Goal: Information Seeking & Learning: Learn about a topic

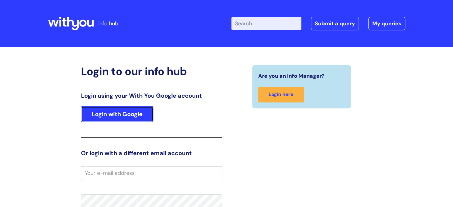
click at [124, 120] on link "Login with Google" at bounding box center [117, 113] width 72 height 15
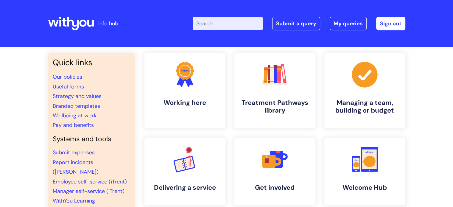
click at [231, 34] on div "Enter your search term here... Search Submit a query My queries Welcome Niamh D…" at bounding box center [271, 23] width 269 height 35
click at [224, 24] on input "Enter your search term here..." at bounding box center [228, 23] width 70 height 13
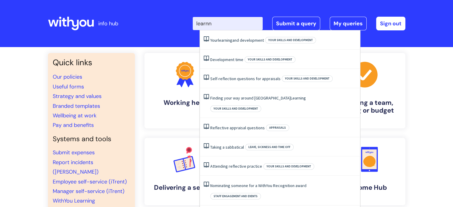
type input "learnng"
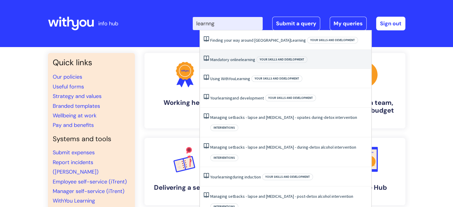
click at [234, 62] on link "Mandatory online learning" at bounding box center [232, 59] width 45 height 5
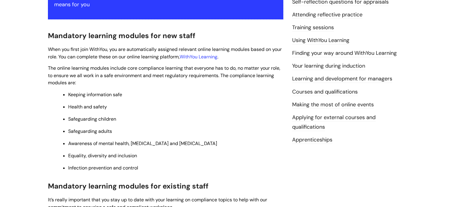
scroll to position [167, 0]
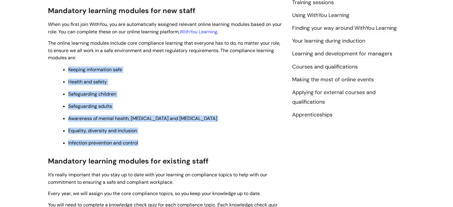
drag, startPoint x: 152, startPoint y: 148, endPoint x: 48, endPoint y: 68, distance: 131.9
copy ul "Keeping information safe Health and safety Safeguarding children Safeguarding a…"
